Goal: Task Accomplishment & Management: Manage account settings

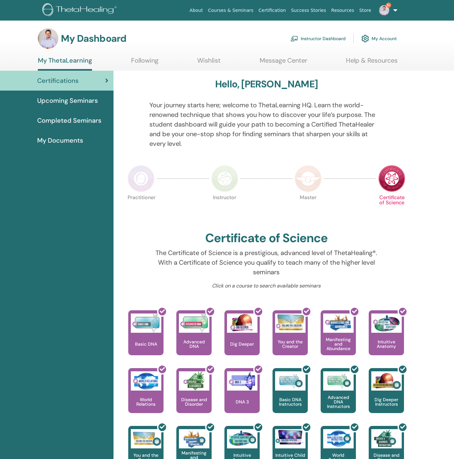
click at [322, 35] on link "Instructor Dashboard" at bounding box center [318, 38] width 55 height 14
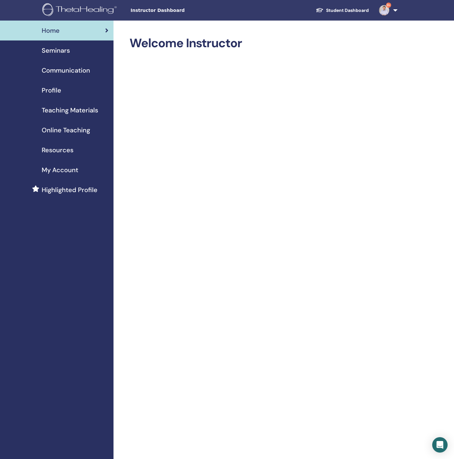
click at [68, 46] on span "Seminars" at bounding box center [56, 51] width 28 height 10
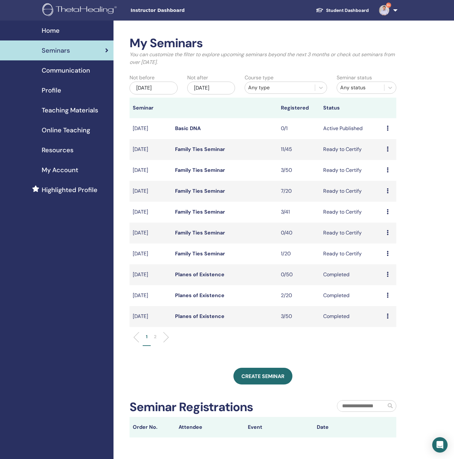
click at [228, 87] on div "[DATE]" at bounding box center [211, 88] width 48 height 13
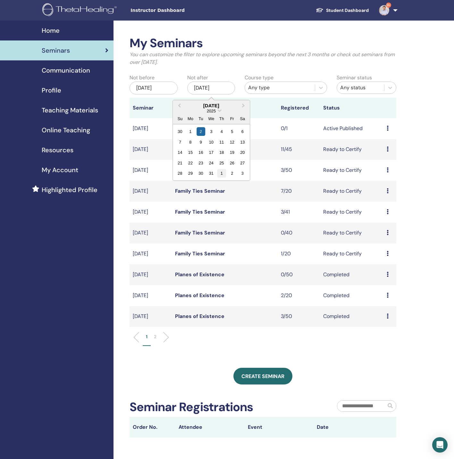
click at [222, 171] on div "1" at bounding box center [222, 173] width 9 height 9
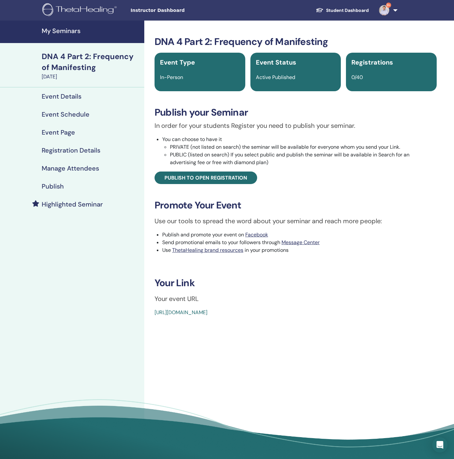
click at [69, 185] on div "Publish" at bounding box center [72, 186] width 134 height 8
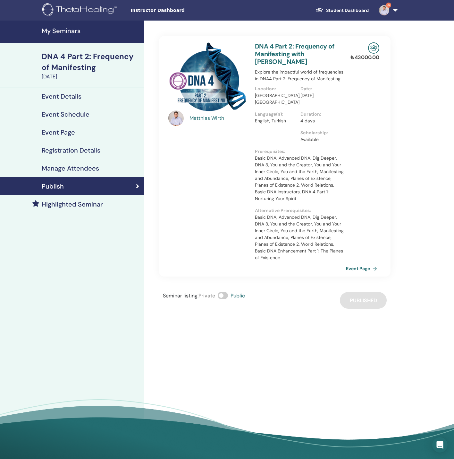
click at [73, 96] on h4 "Event Details" at bounding box center [62, 96] width 40 height 8
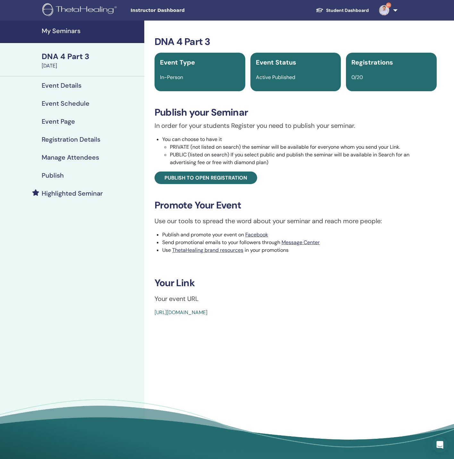
click at [66, 155] on h4 "Manage Attendees" at bounding box center [70, 157] width 57 height 8
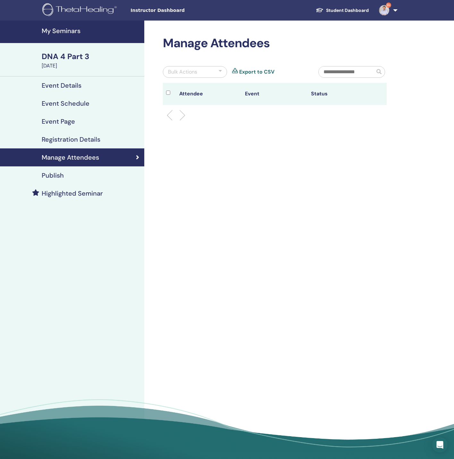
click at [73, 100] on h4 "Event Schedule" at bounding box center [66, 103] width 48 height 8
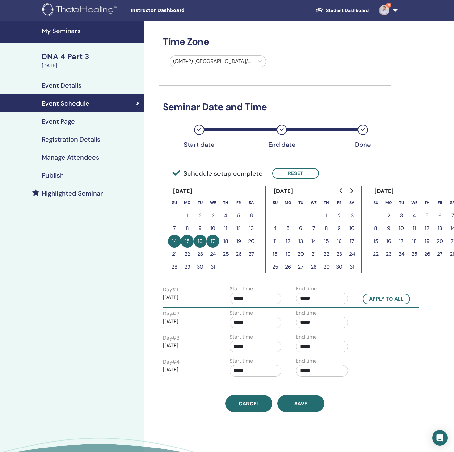
click at [74, 141] on h4 "Registration Details" at bounding box center [71, 139] width 59 height 8
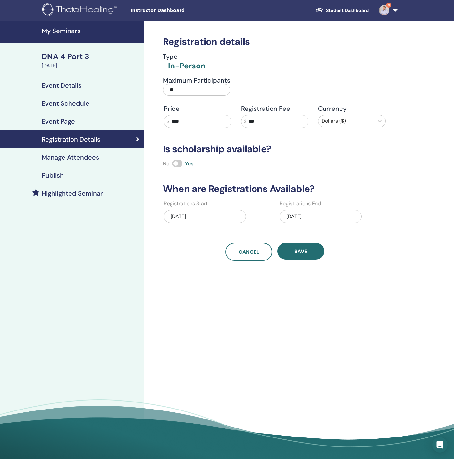
click at [73, 94] on link "Event Schedule" at bounding box center [72, 103] width 144 height 18
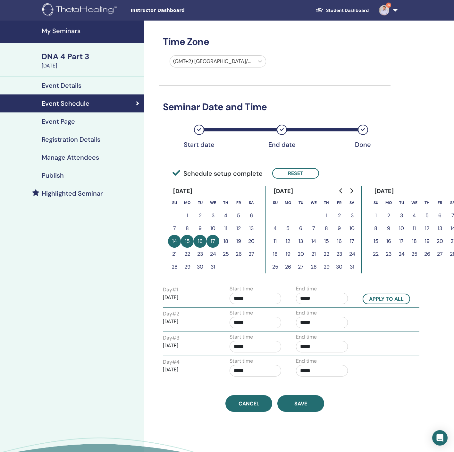
click at [76, 83] on h4 "Event Details" at bounding box center [62, 86] width 40 height 8
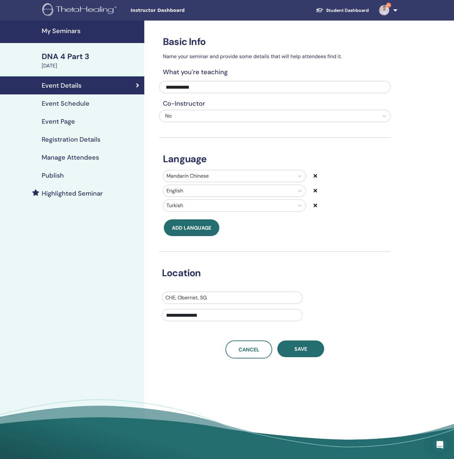
click at [310, 158] on h3 "Language" at bounding box center [275, 159] width 232 height 12
